Goal: Check status: Check status

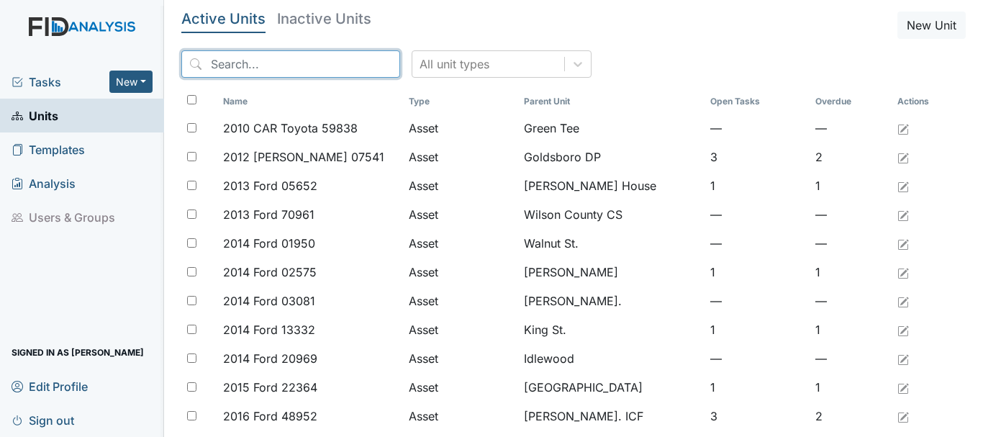
click at [272, 58] on input "search" at bounding box center [290, 63] width 219 height 27
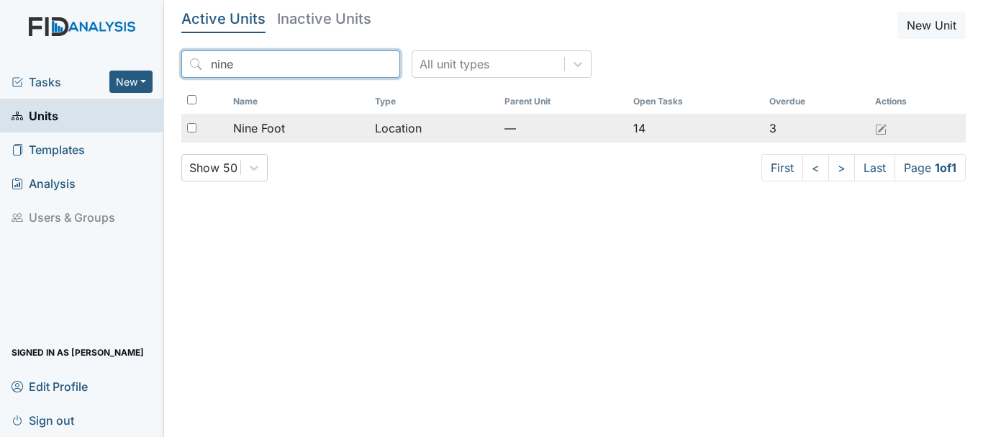
type input "nine"
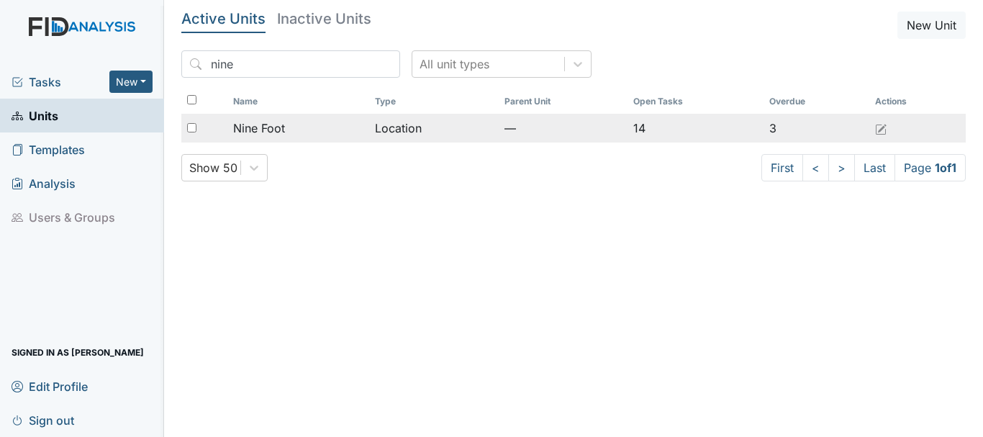
click at [270, 119] on span "Nine Foot" at bounding box center [259, 127] width 52 height 17
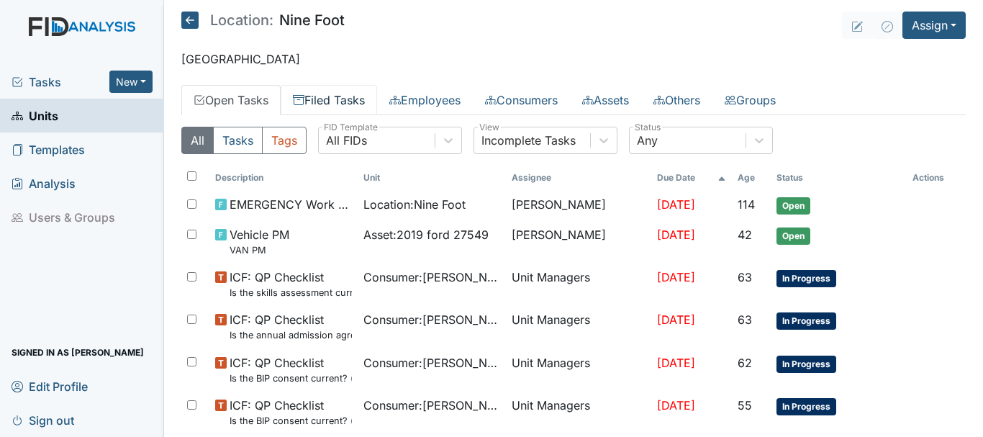
click at [324, 106] on link "Filed Tasks" at bounding box center [329, 100] width 96 height 30
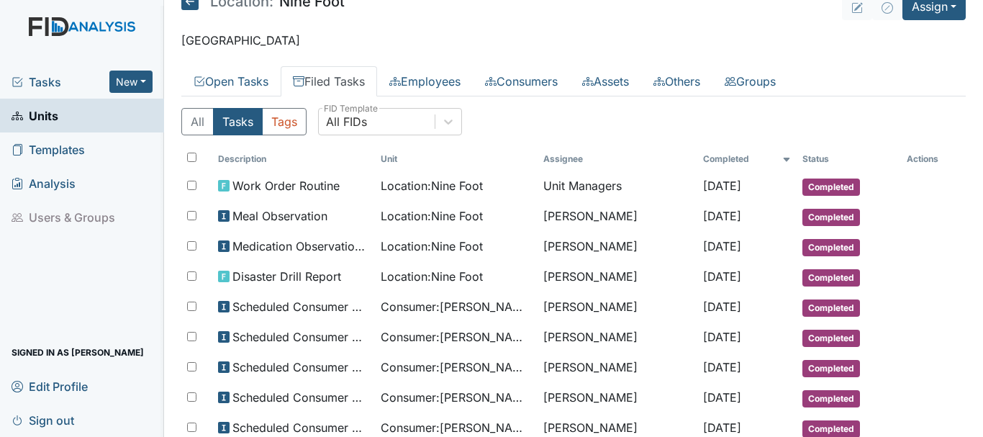
scroll to position [29, 0]
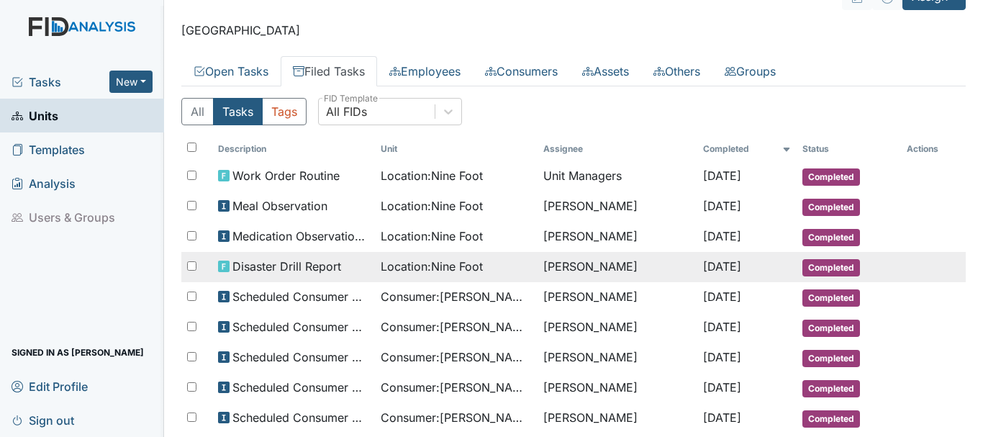
click at [826, 267] on span "Completed" at bounding box center [831, 267] width 58 height 17
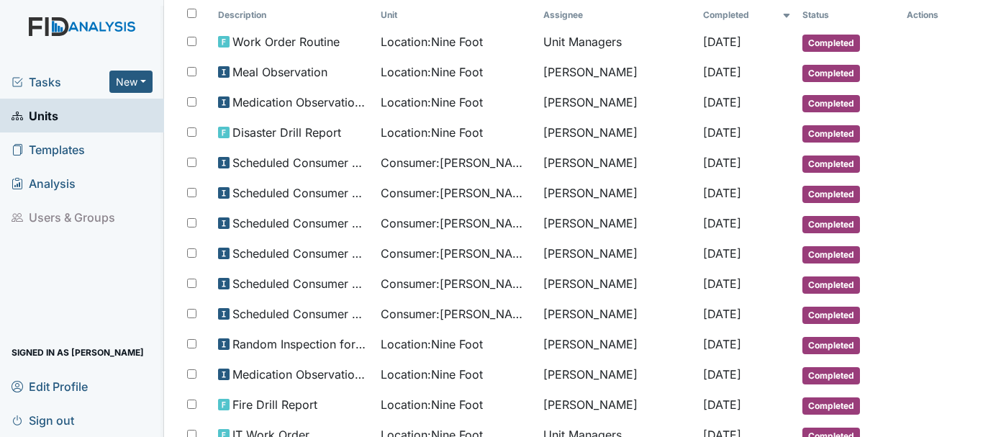
scroll to position [173, 0]
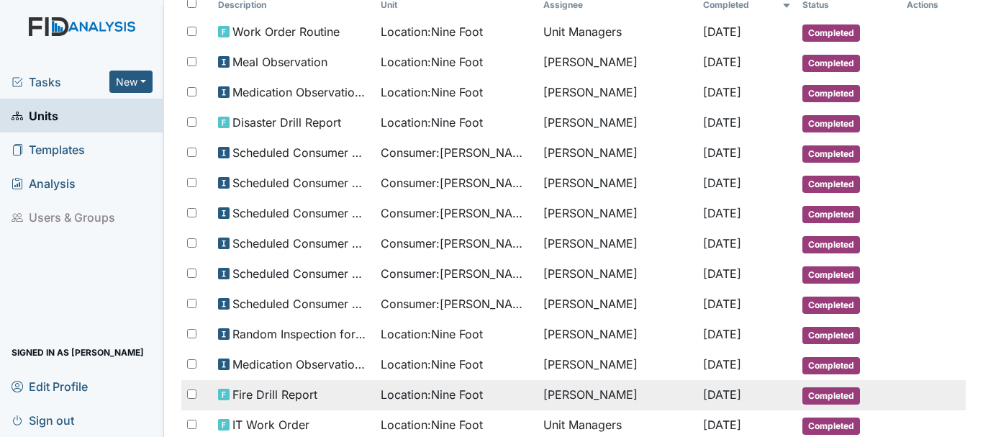
click at [829, 393] on span "Completed" at bounding box center [831, 395] width 58 height 17
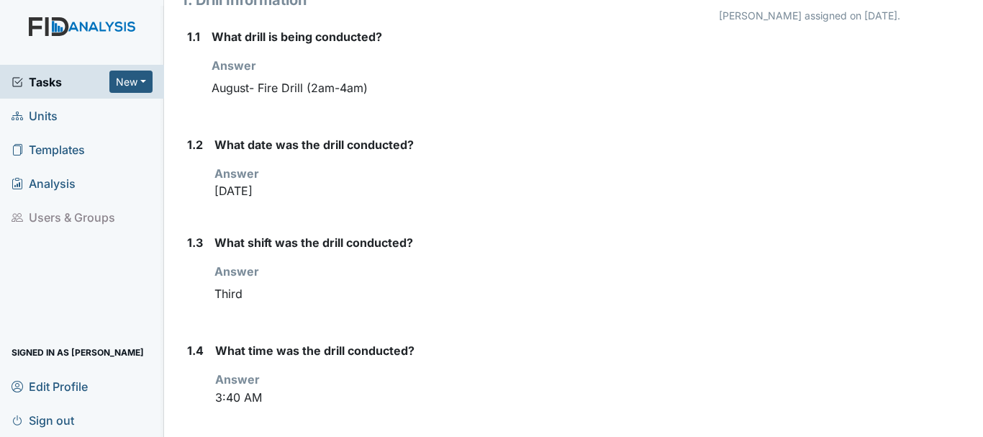
scroll to position [211, 0]
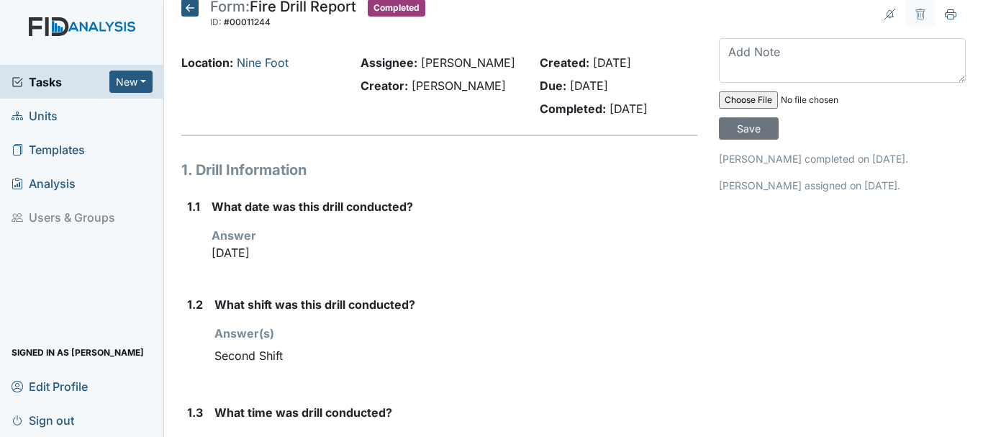
scroll to position [11, 0]
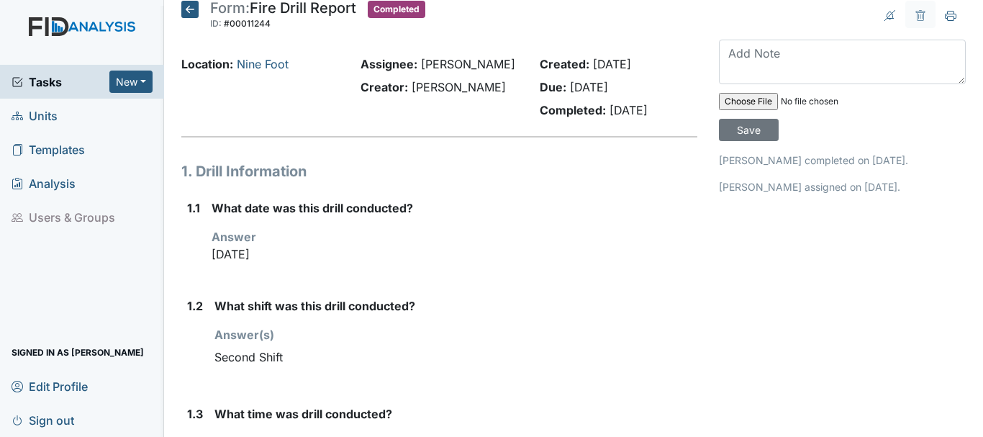
click at [186, 11] on icon at bounding box center [189, 9] width 17 height 17
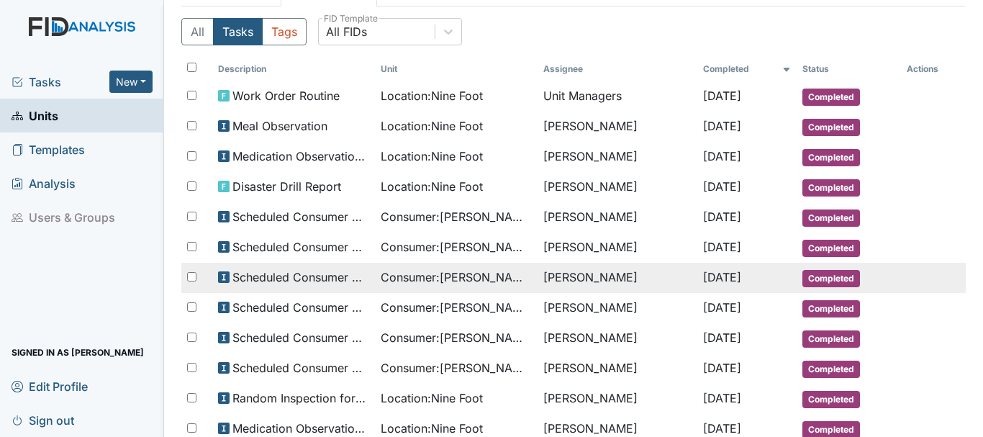
scroll to position [103, 0]
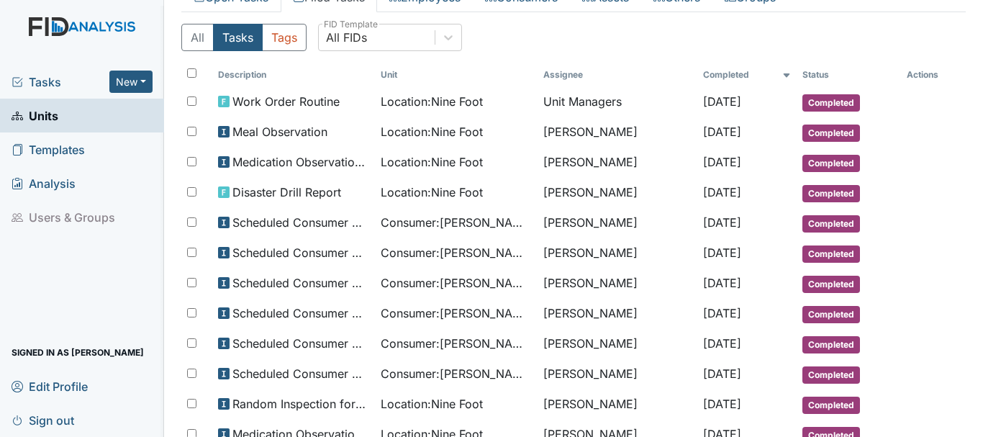
click at [104, 109] on link "Units" at bounding box center [82, 116] width 164 height 34
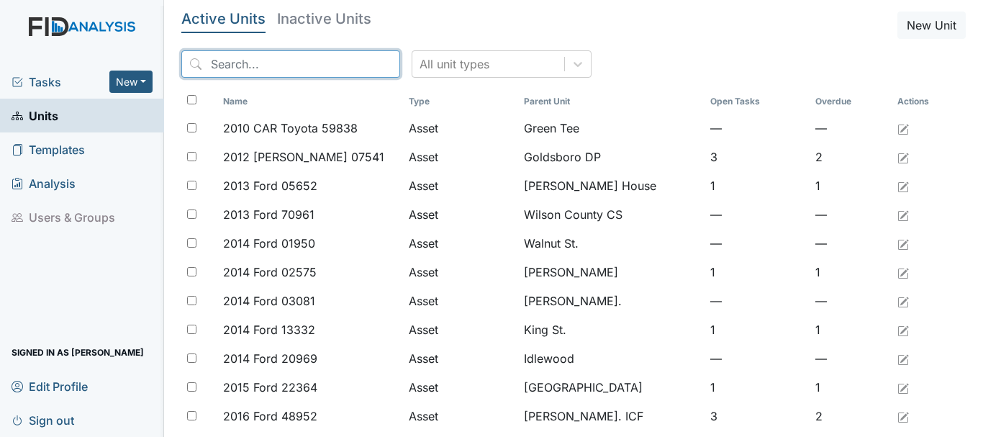
click at [253, 64] on input "search" at bounding box center [290, 63] width 219 height 27
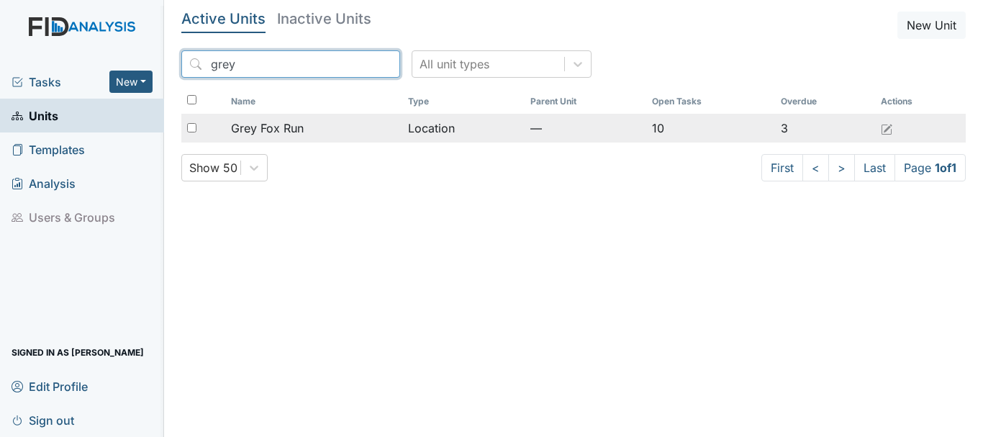
type input "grey"
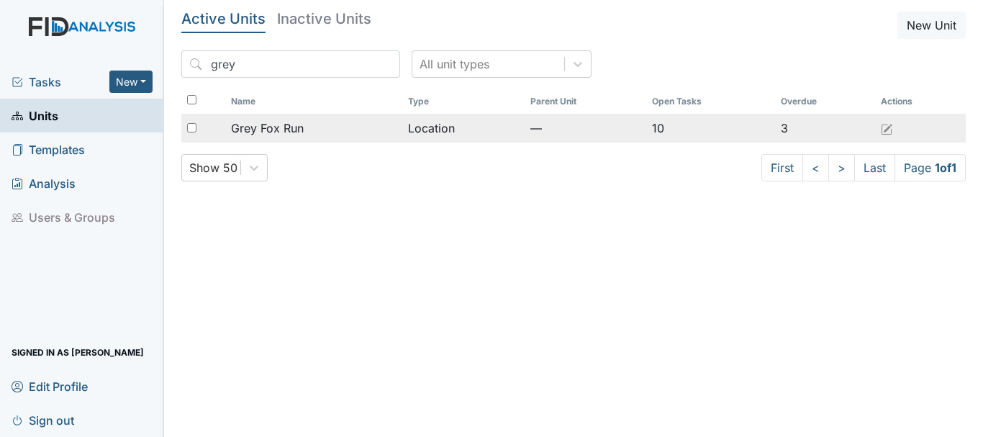
click at [287, 123] on span "Grey Fox Run" at bounding box center [267, 127] width 73 height 17
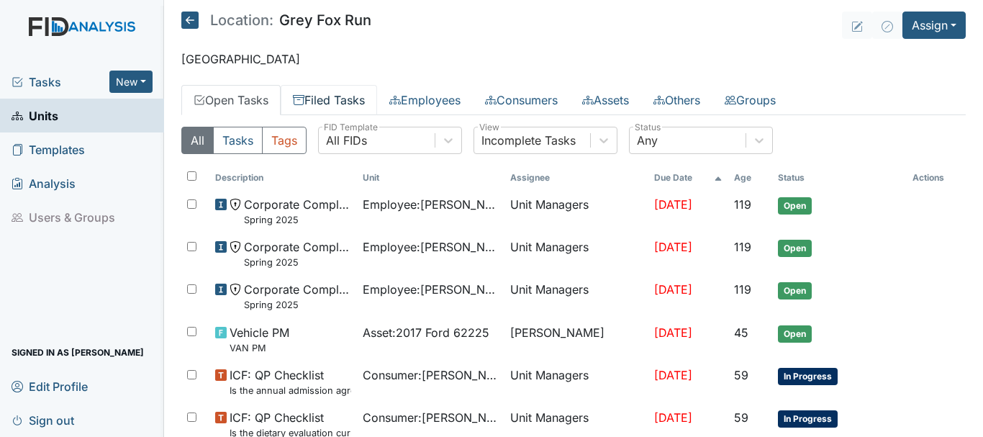
click at [324, 109] on link "Filed Tasks" at bounding box center [329, 100] width 96 height 30
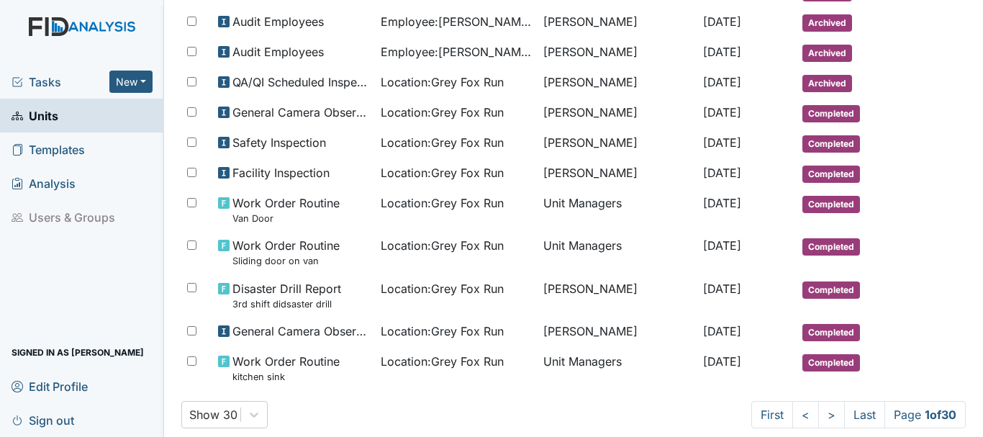
scroll to position [795, 0]
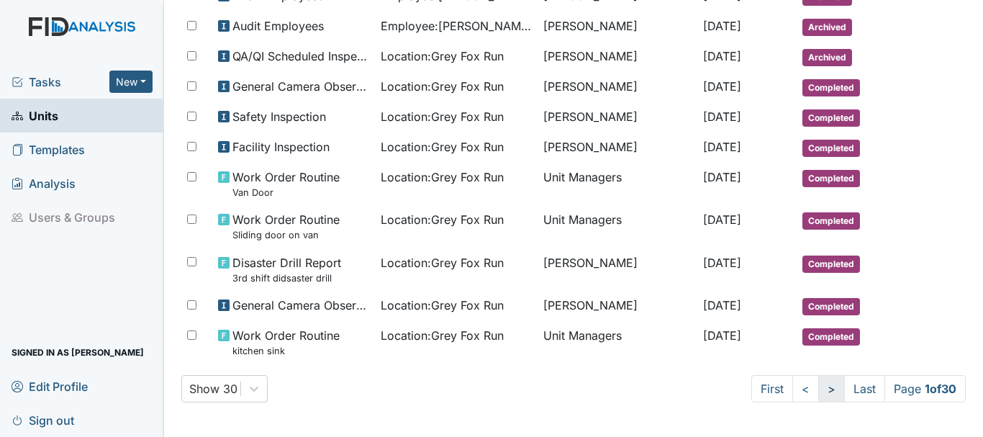
click at [825, 393] on link ">" at bounding box center [831, 388] width 27 height 27
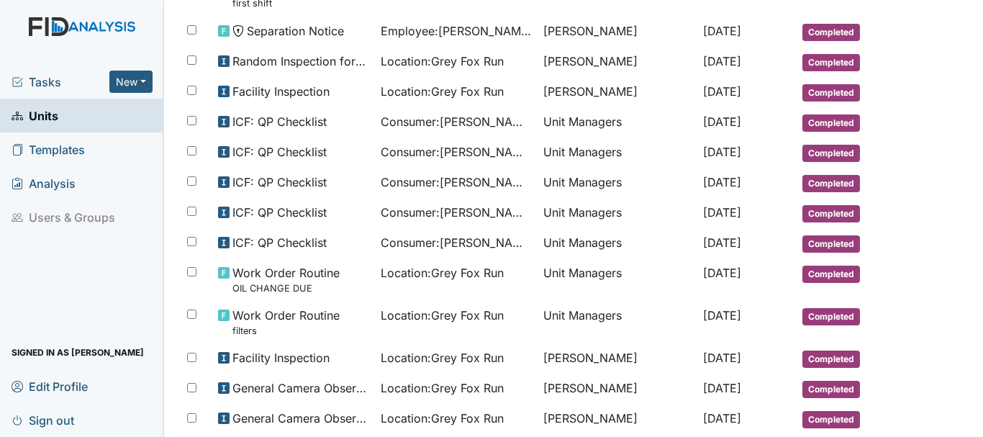
scroll to position [857, 0]
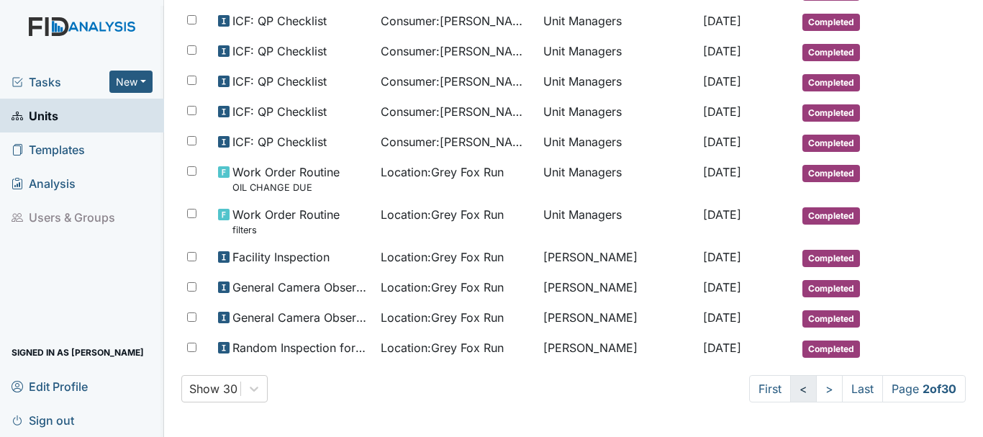
click at [790, 391] on link "<" at bounding box center [803, 388] width 27 height 27
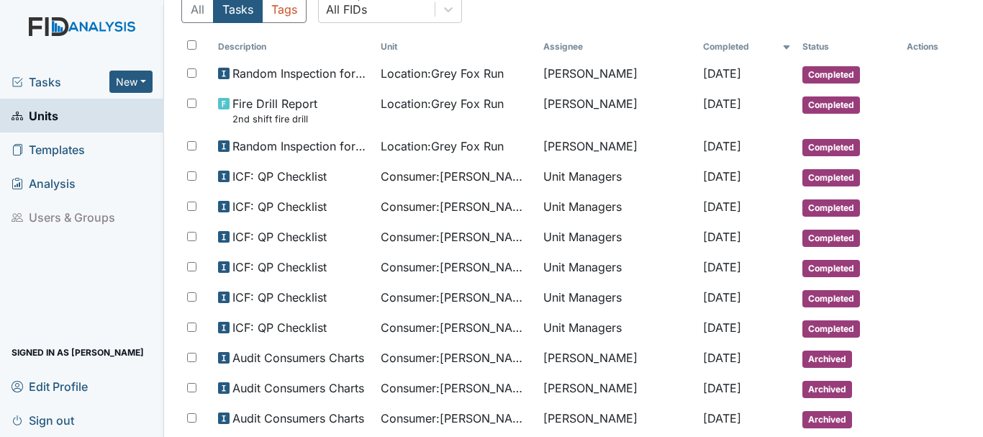
scroll to position [126, 0]
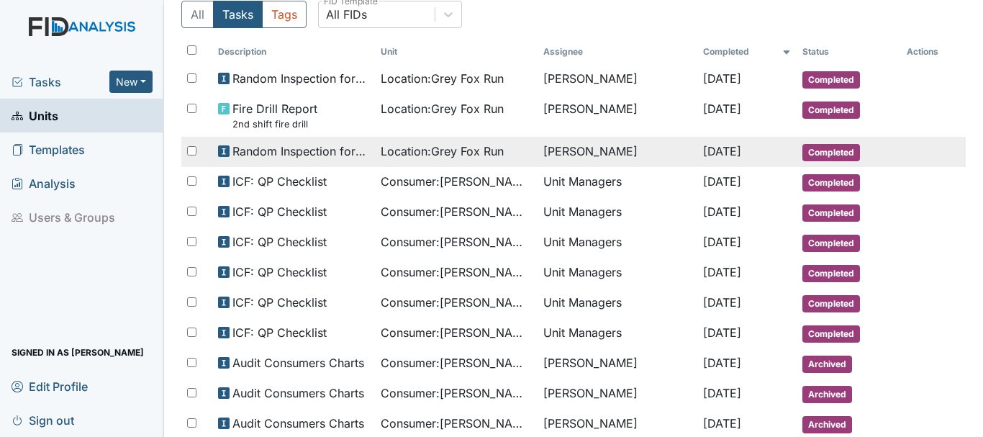
click at [842, 155] on span "Completed" at bounding box center [831, 152] width 58 height 17
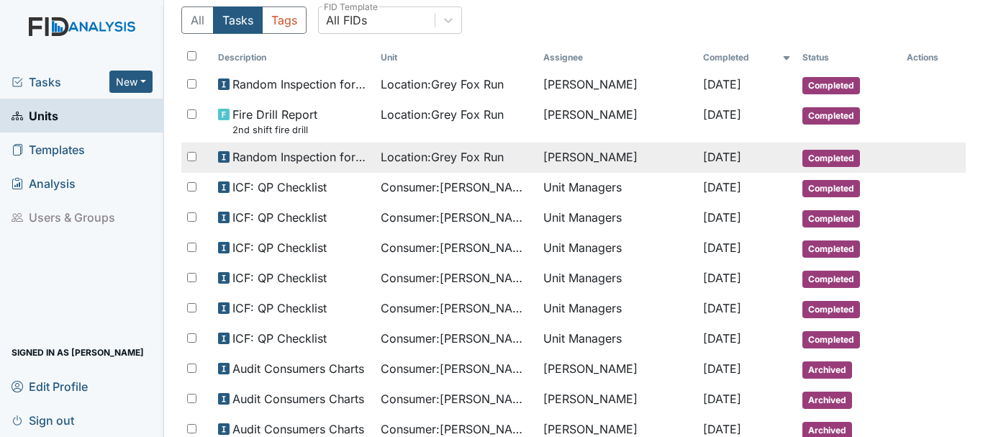
scroll to position [109, 0]
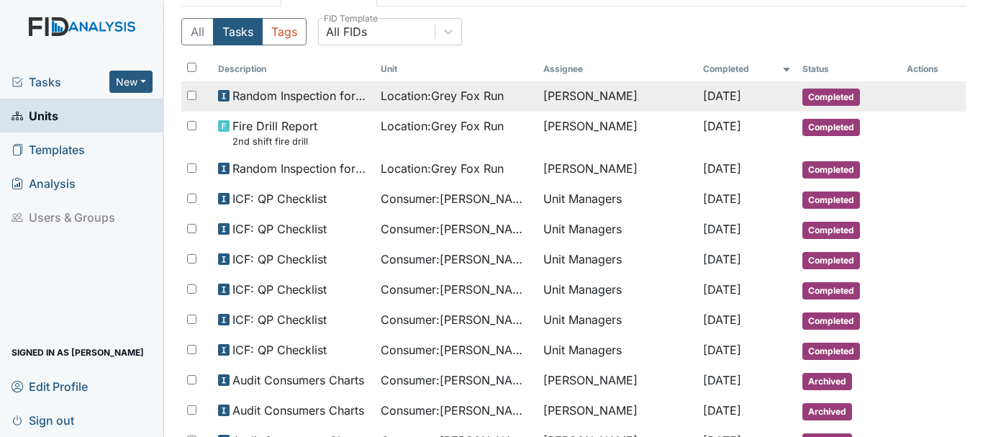
click at [823, 101] on span "Completed" at bounding box center [831, 96] width 58 height 17
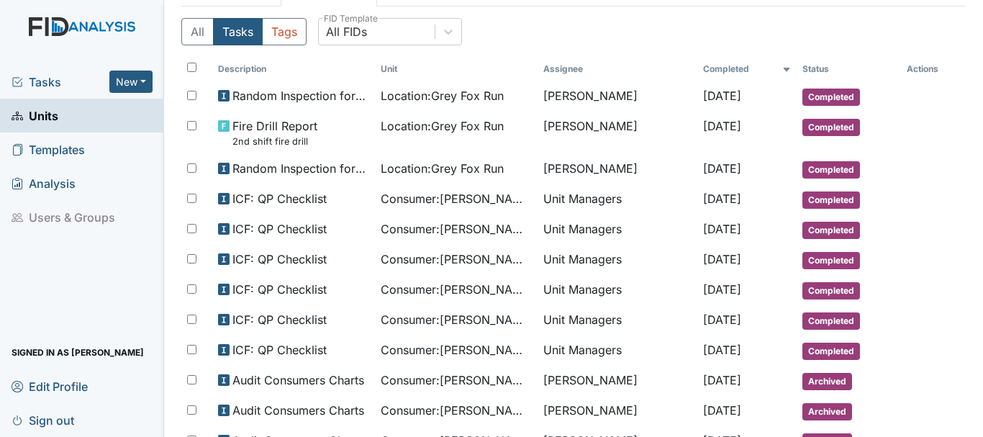
click at [58, 111] on link "Units" at bounding box center [82, 116] width 164 height 34
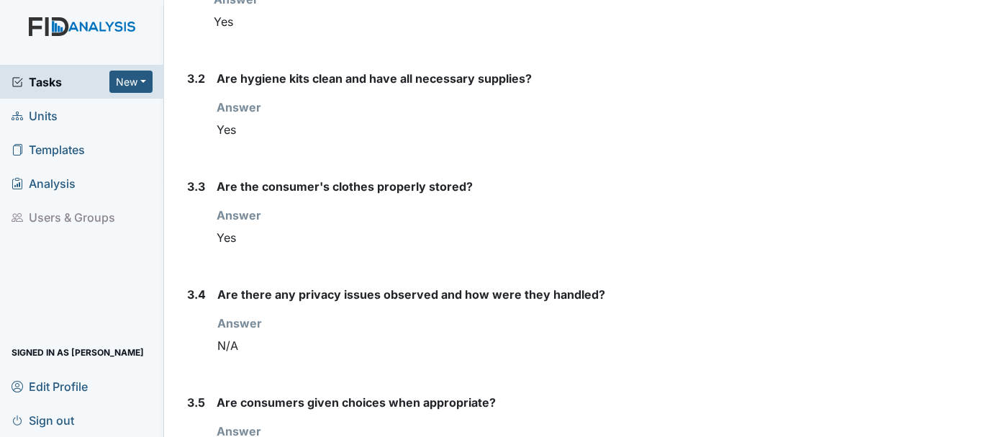
scroll to position [2977, 0]
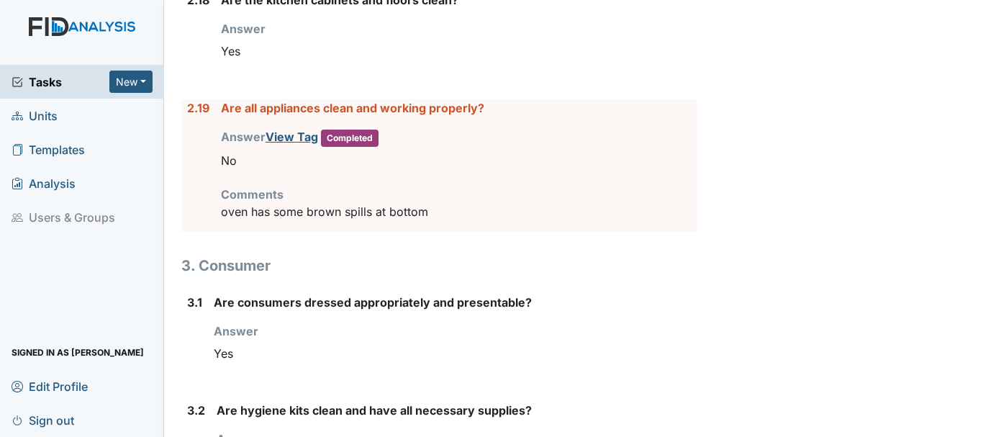
click at [688, 232] on div "Are all appliances clean and working properly? Answer View Tag Completed You mu…" at bounding box center [459, 165] width 476 height 132
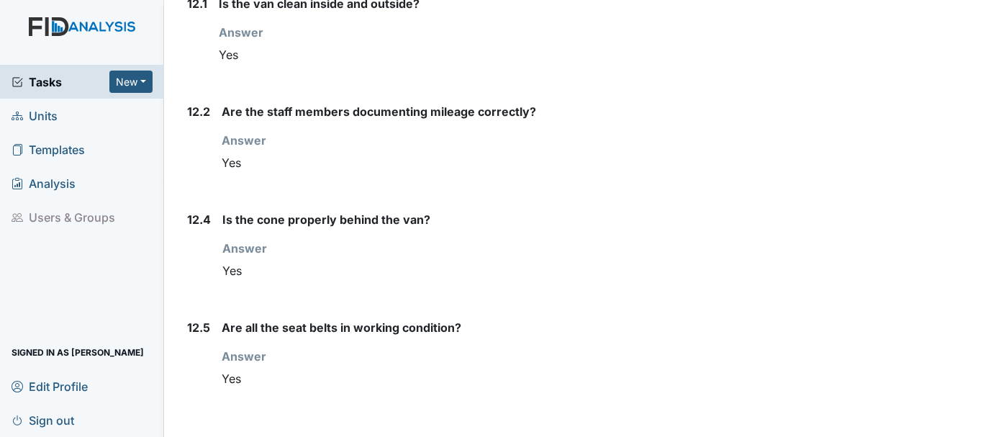
scroll to position [13204, 0]
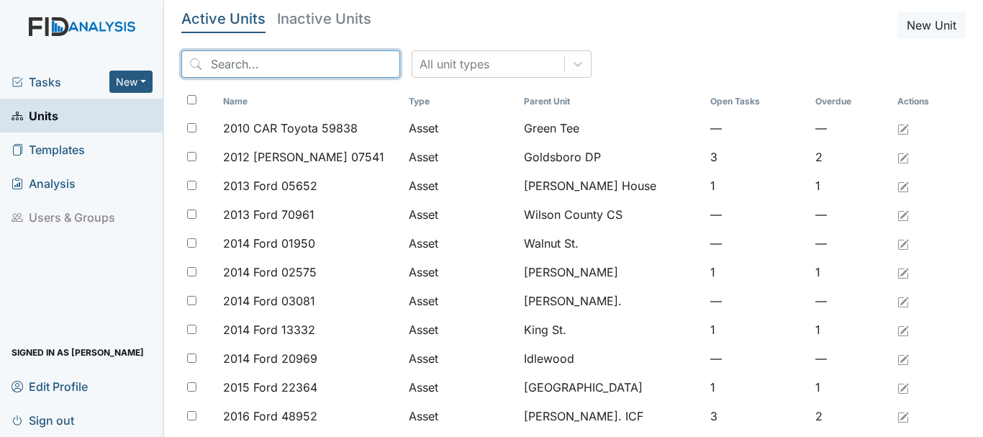
click at [261, 68] on input "search" at bounding box center [290, 63] width 219 height 27
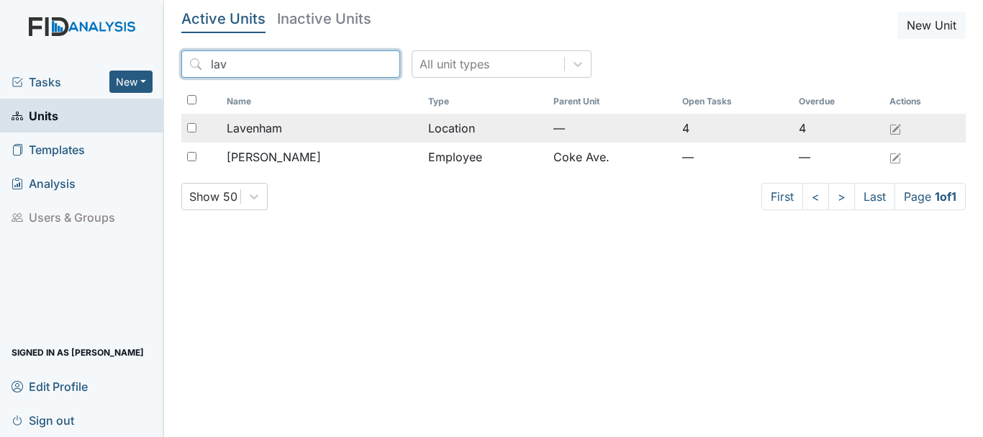
type input "lav"
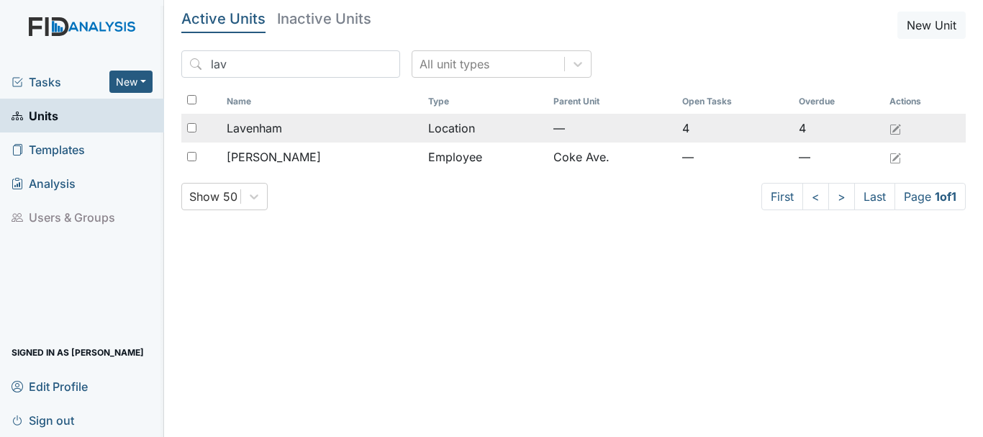
click at [288, 120] on div "Lavenham" at bounding box center [322, 127] width 190 height 17
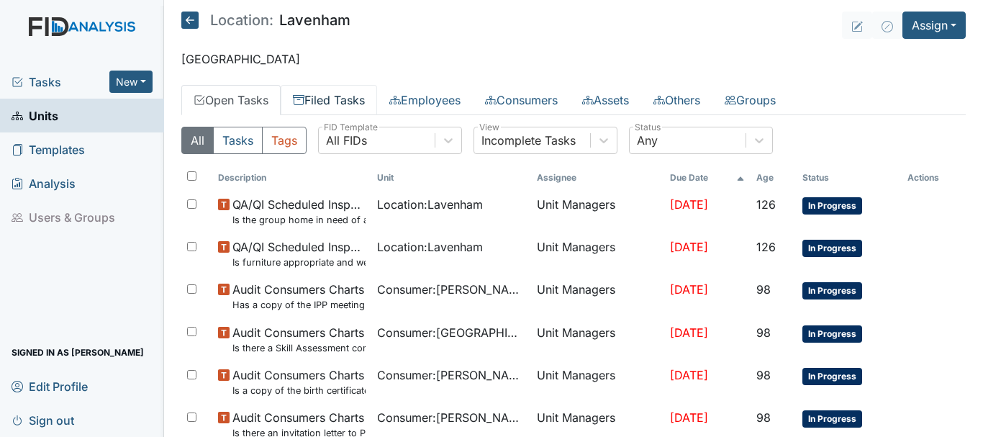
click at [322, 94] on link "Filed Tasks" at bounding box center [329, 100] width 96 height 30
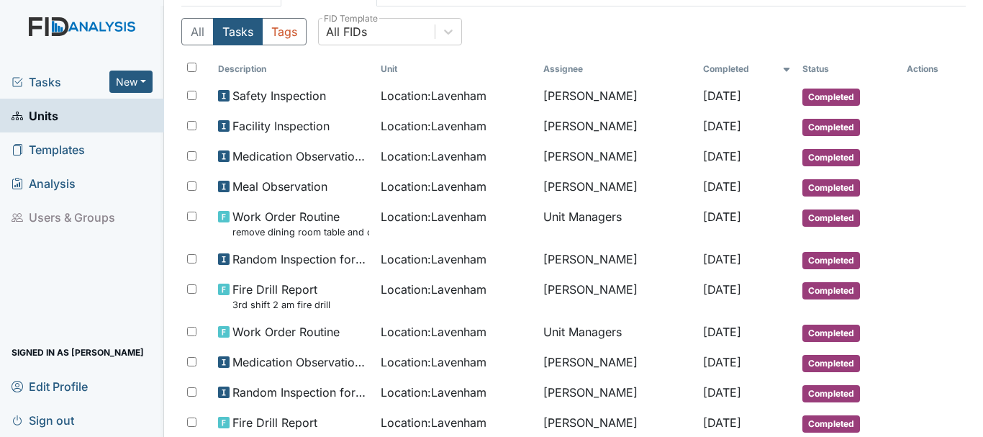
scroll to position [106, 0]
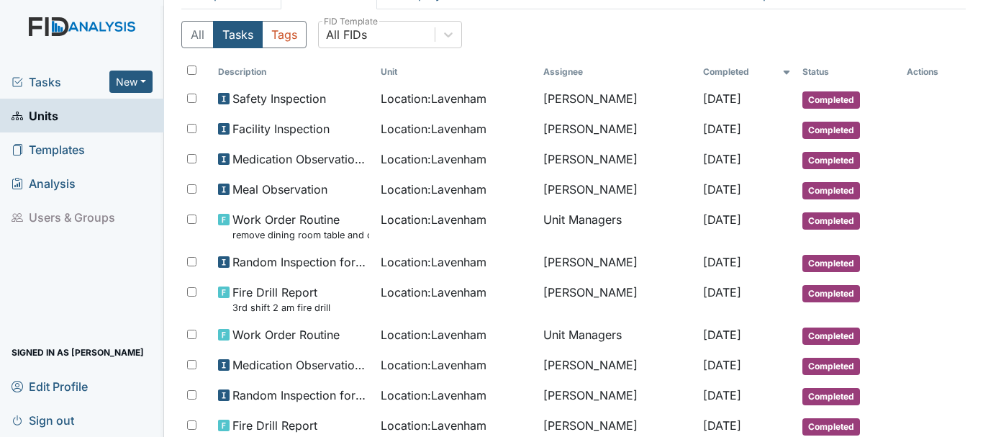
click at [65, 117] on link "Units" at bounding box center [82, 116] width 164 height 34
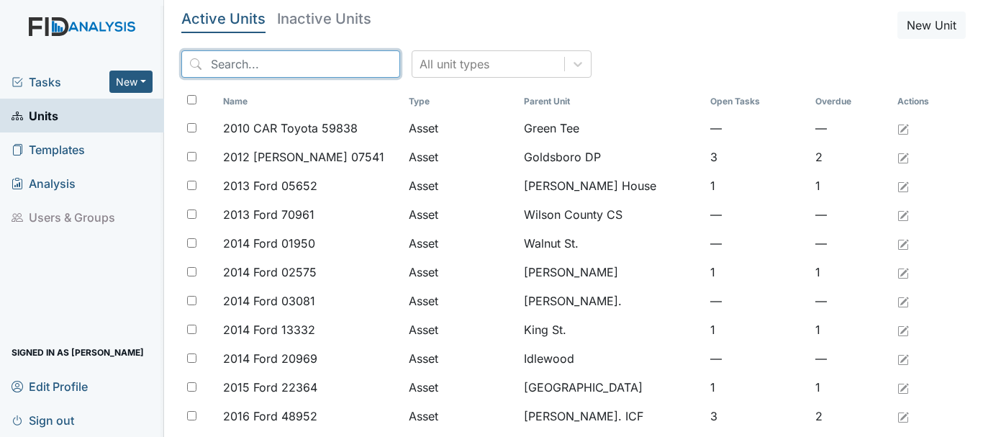
click at [237, 69] on input "search" at bounding box center [290, 63] width 219 height 27
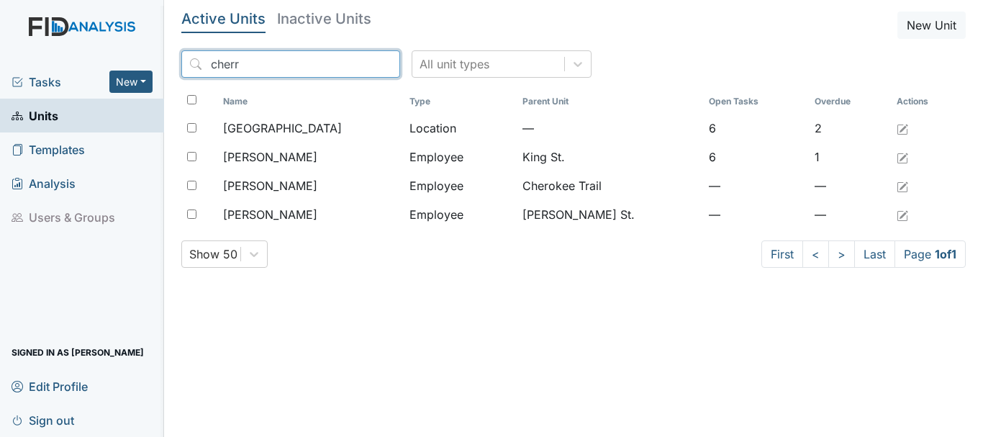
type input "cherr"
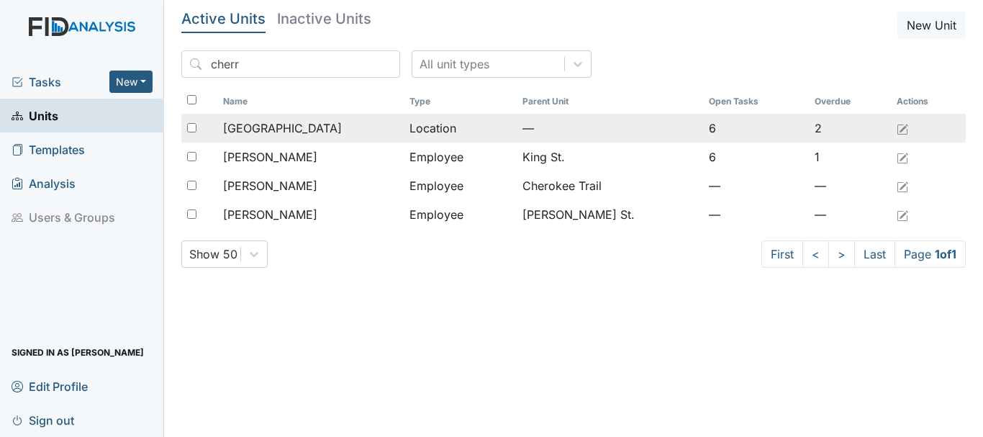
click at [283, 124] on span "[GEOGRAPHIC_DATA]" at bounding box center [282, 127] width 119 height 17
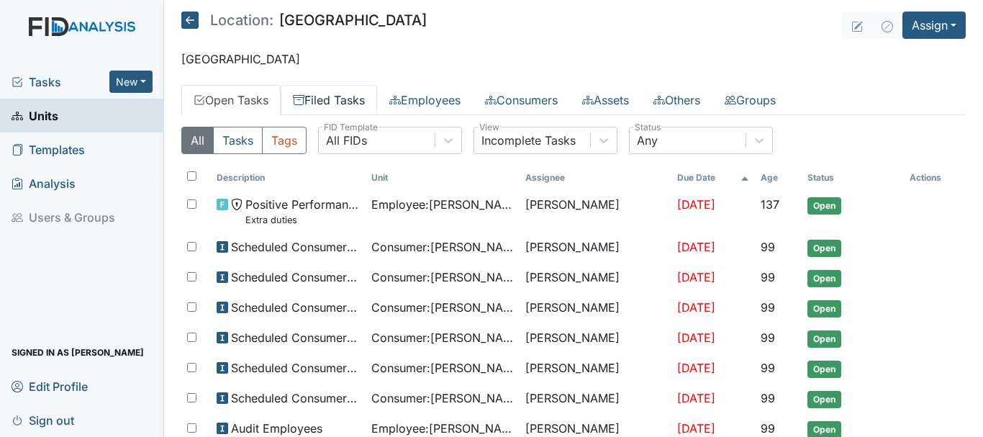
click at [342, 108] on link "Filed Tasks" at bounding box center [329, 100] width 96 height 30
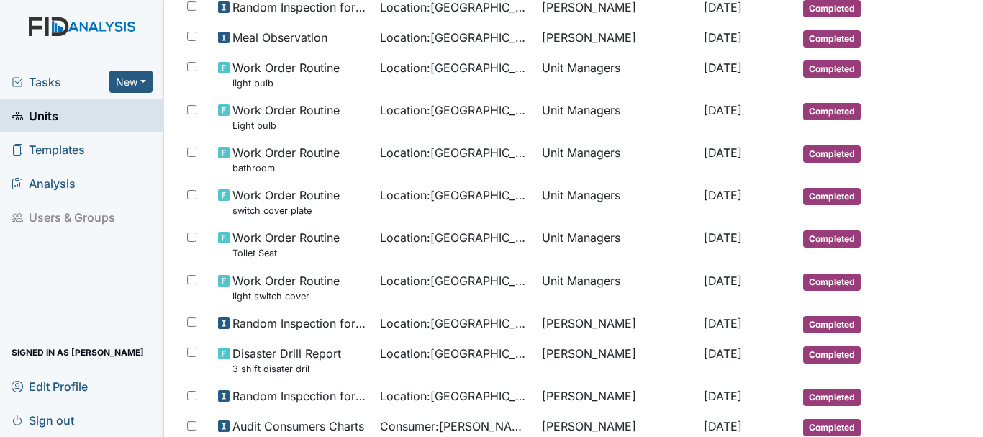
scroll to position [422, 0]
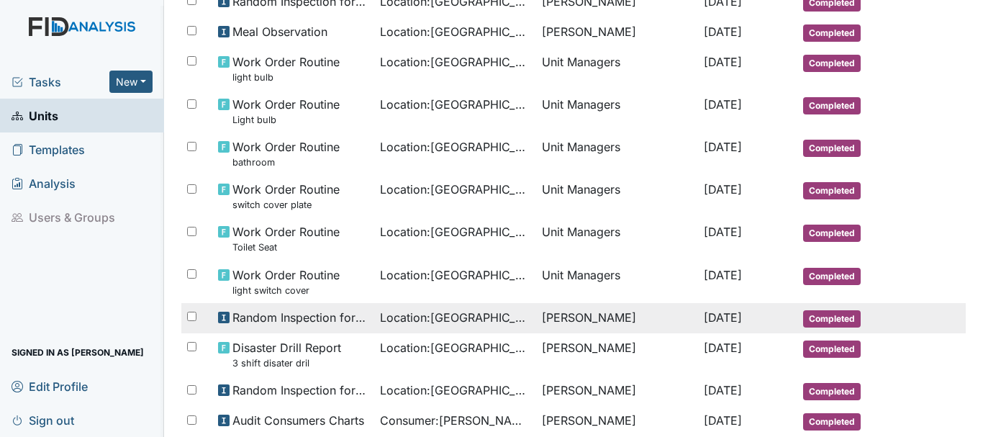
click at [821, 322] on span "Completed" at bounding box center [832, 318] width 58 height 17
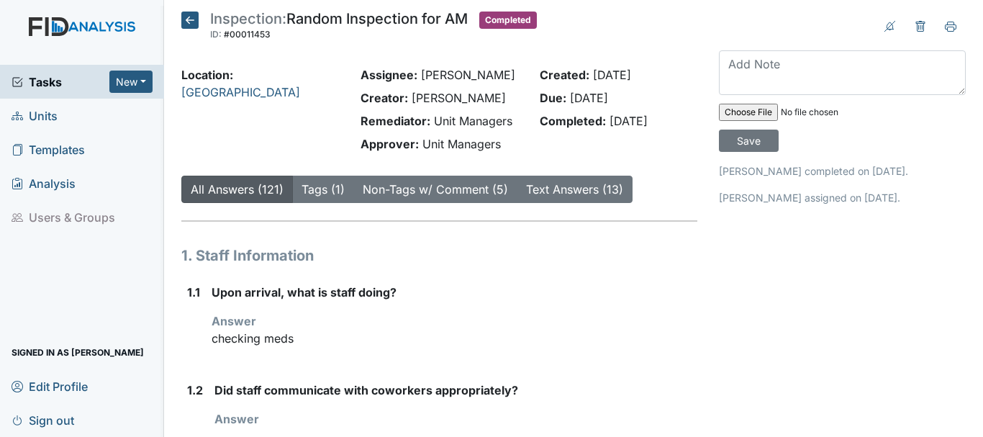
click at [181, 27] on icon at bounding box center [189, 20] width 17 height 17
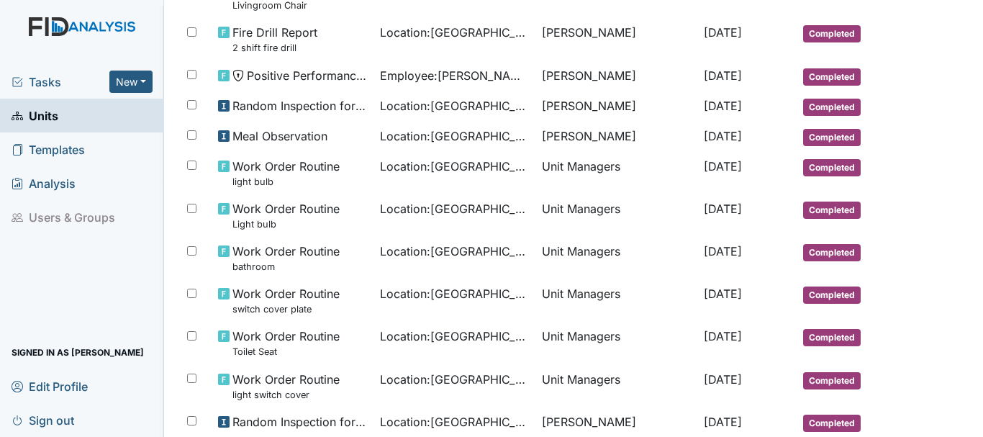
scroll to position [315, 0]
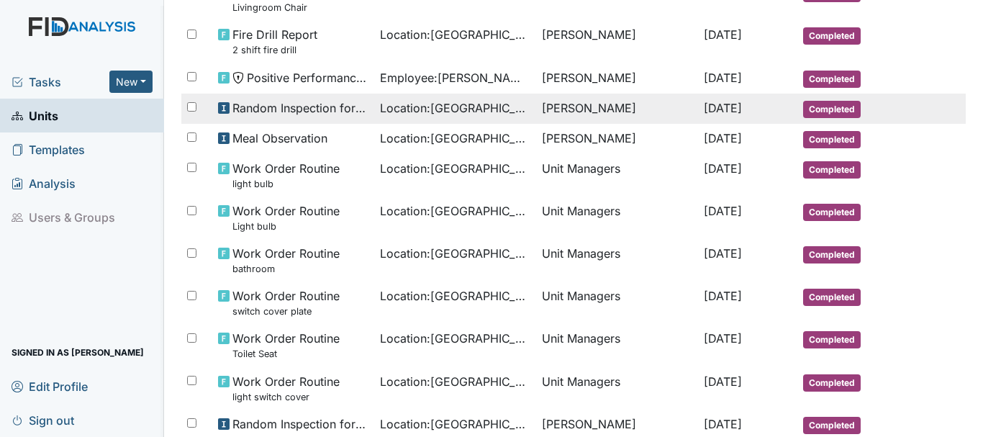
click at [815, 112] on span "Completed" at bounding box center [832, 109] width 58 height 17
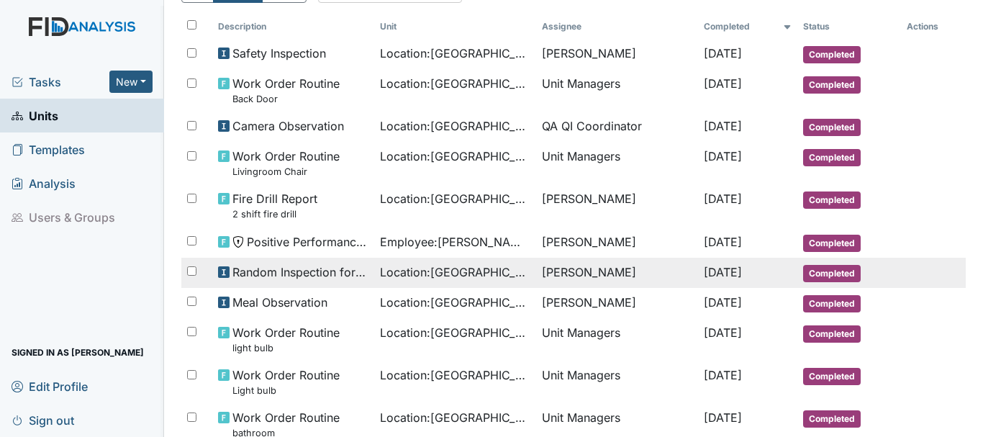
scroll to position [97, 0]
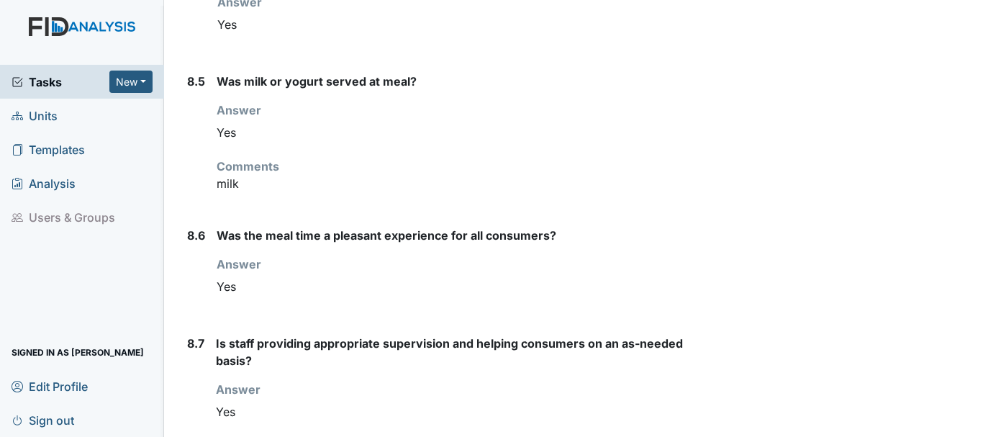
scroll to position [6130, 0]
